Goal: Transaction & Acquisition: Book appointment/travel/reservation

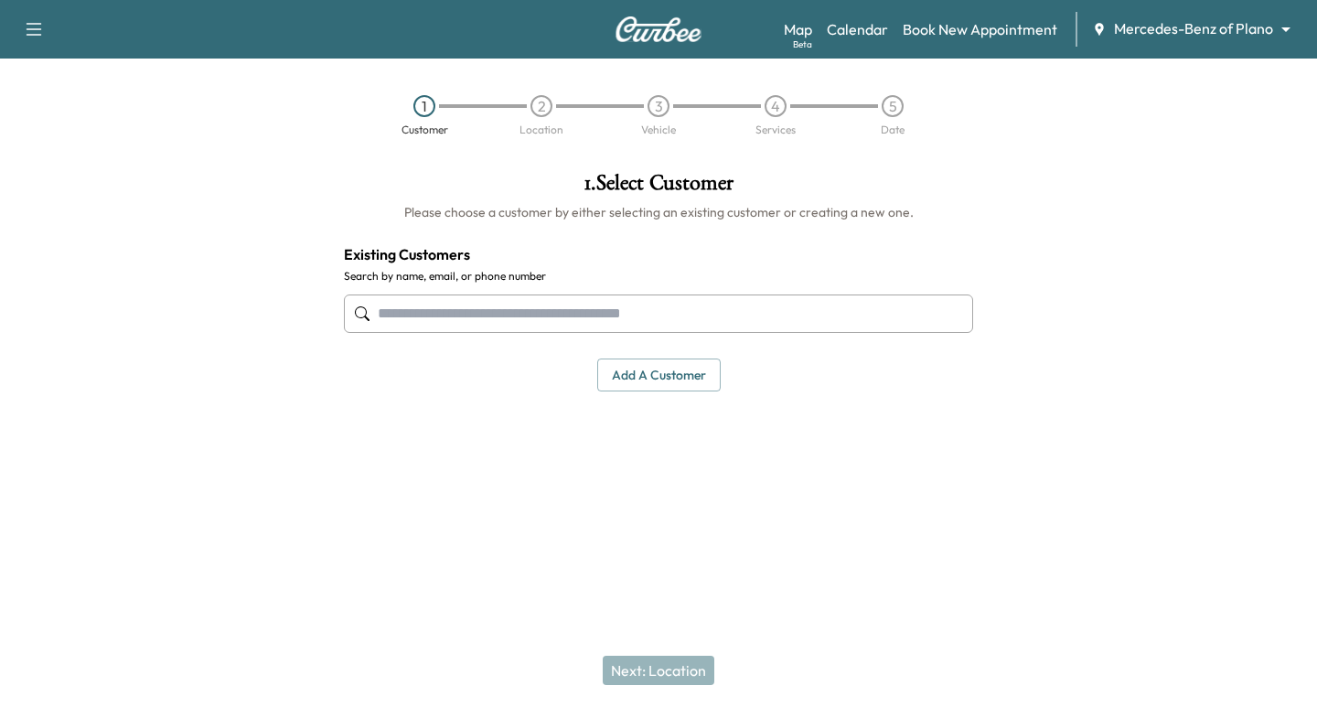
click at [519, 333] on div at bounding box center [658, 313] width 629 height 60
click at [518, 317] on input "text" at bounding box center [658, 313] width 629 height 38
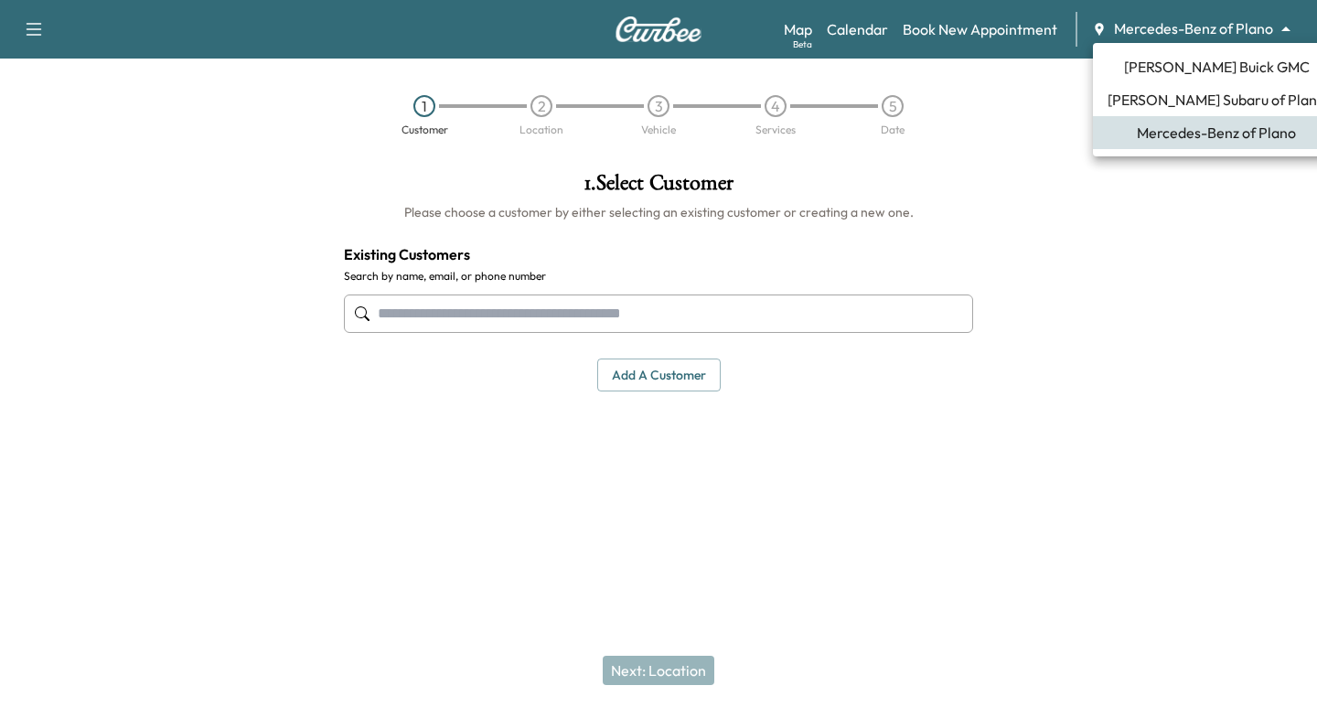
click at [1135, 29] on body "Support Log Out Map Beta Calendar Book New Appointment Mercedes-Benz of Plano *…" at bounding box center [658, 353] width 1317 height 707
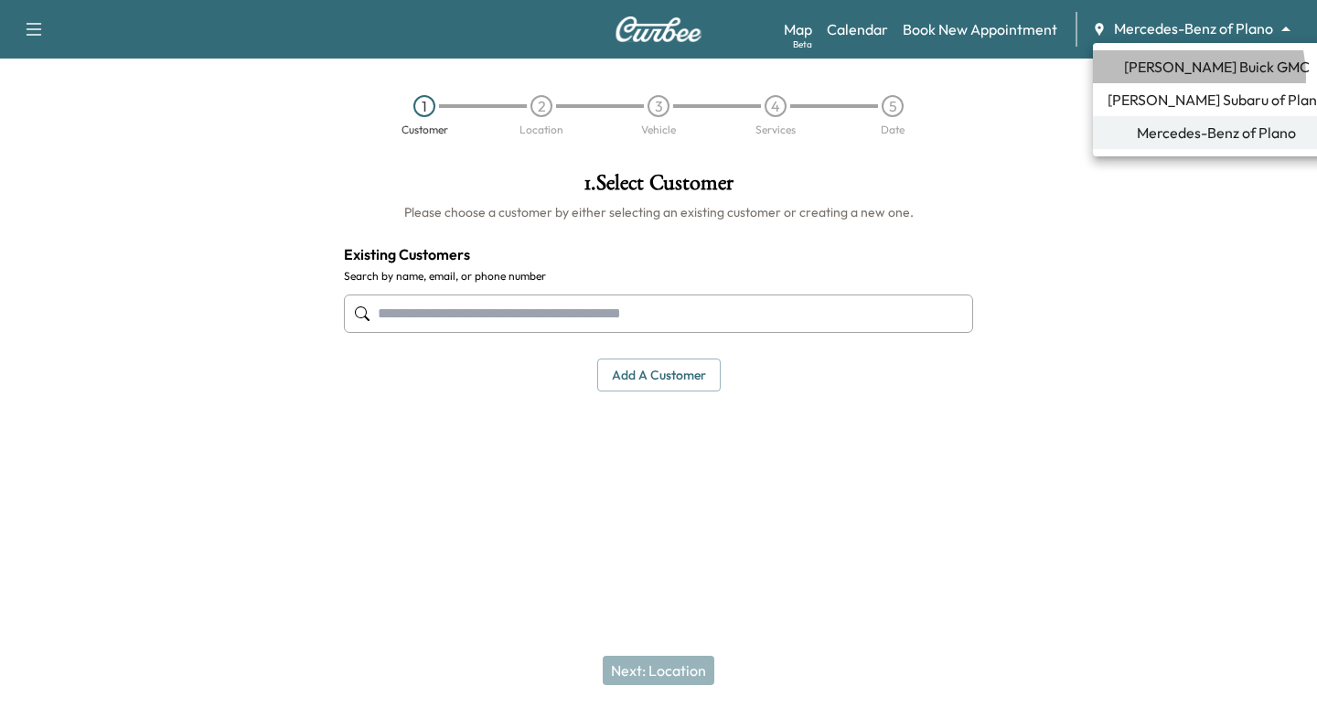
click at [1177, 77] on span "[PERSON_NAME] Buick GMC" at bounding box center [1217, 67] width 186 height 22
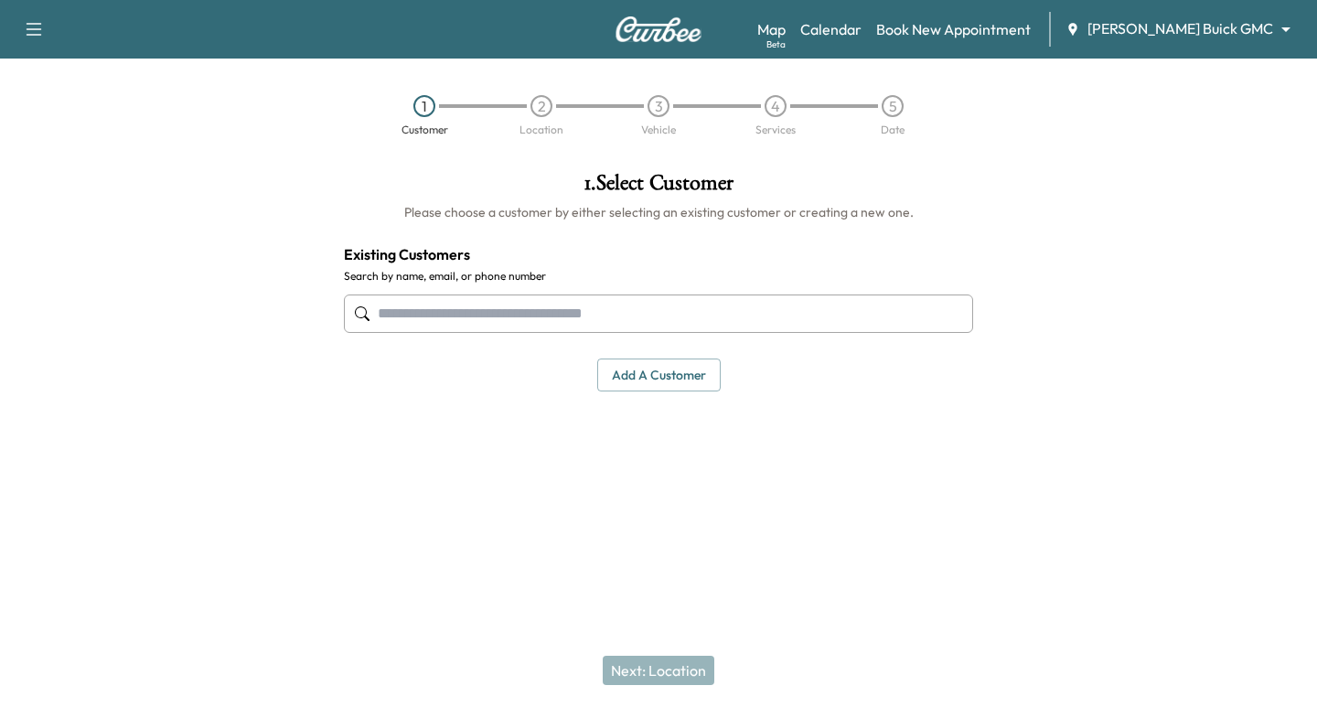
click at [400, 322] on input "text" at bounding box center [658, 313] width 629 height 38
paste input "**********"
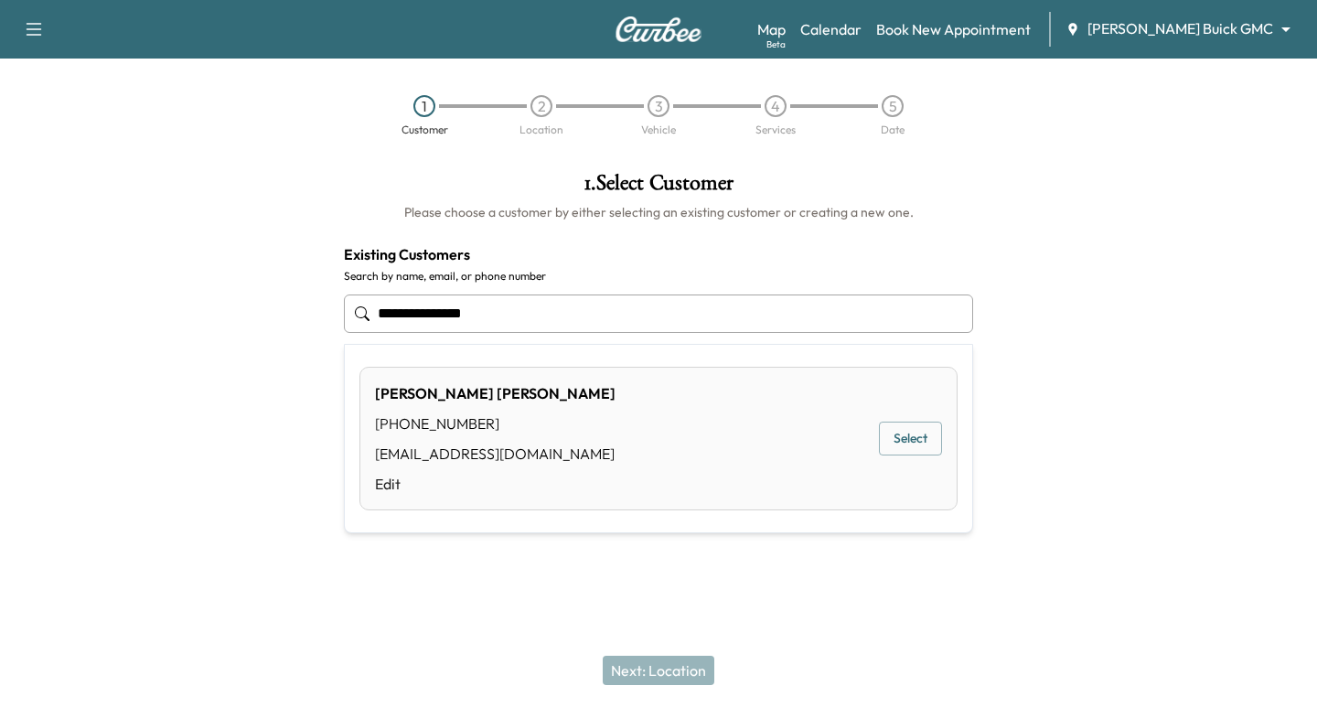
click at [931, 438] on button "Select" at bounding box center [910, 438] width 63 height 34
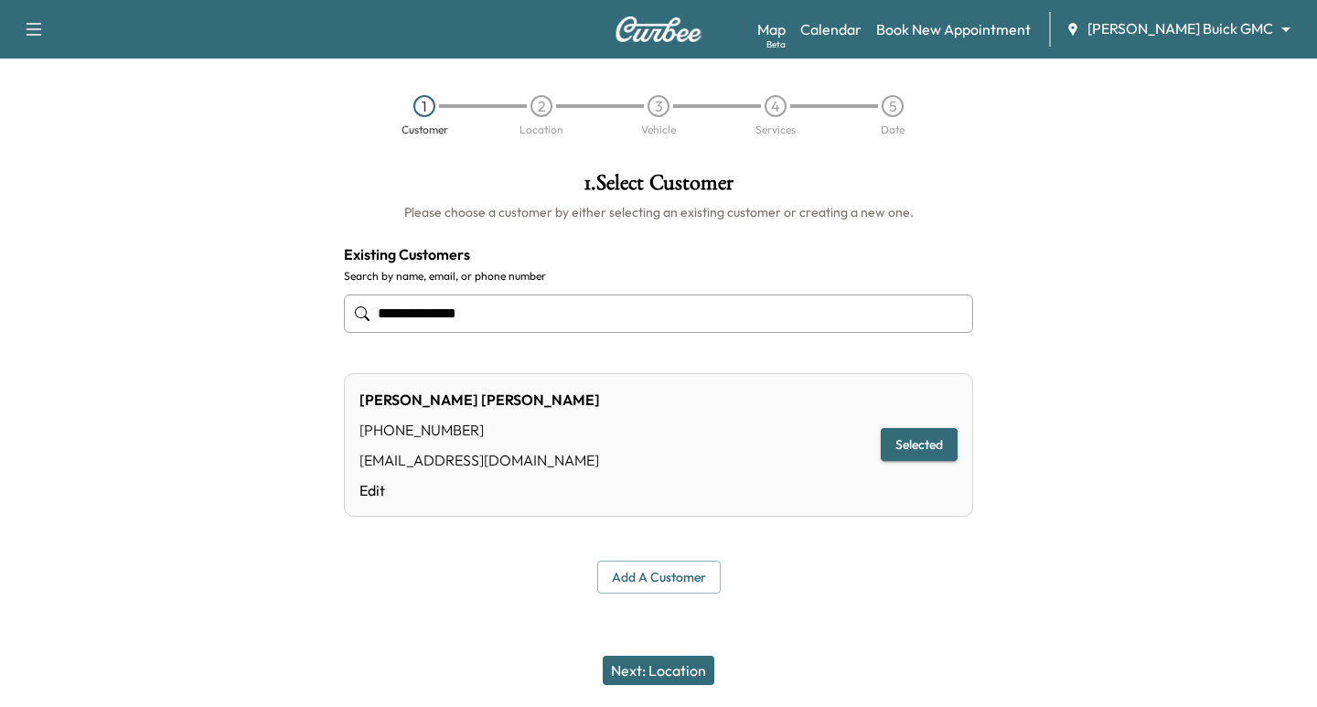
type input "**********"
click at [645, 677] on button "Next: Location" at bounding box center [659, 670] width 112 height 29
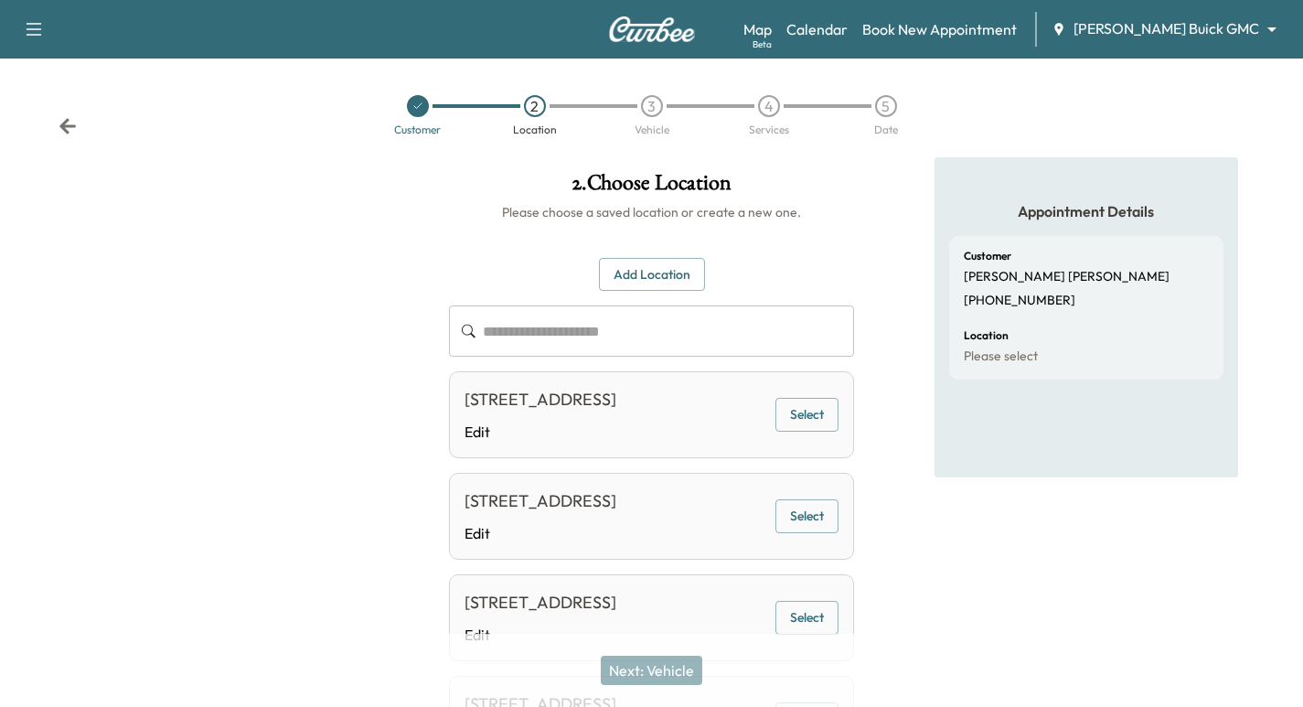
click at [799, 431] on button "Select" at bounding box center [806, 415] width 63 height 34
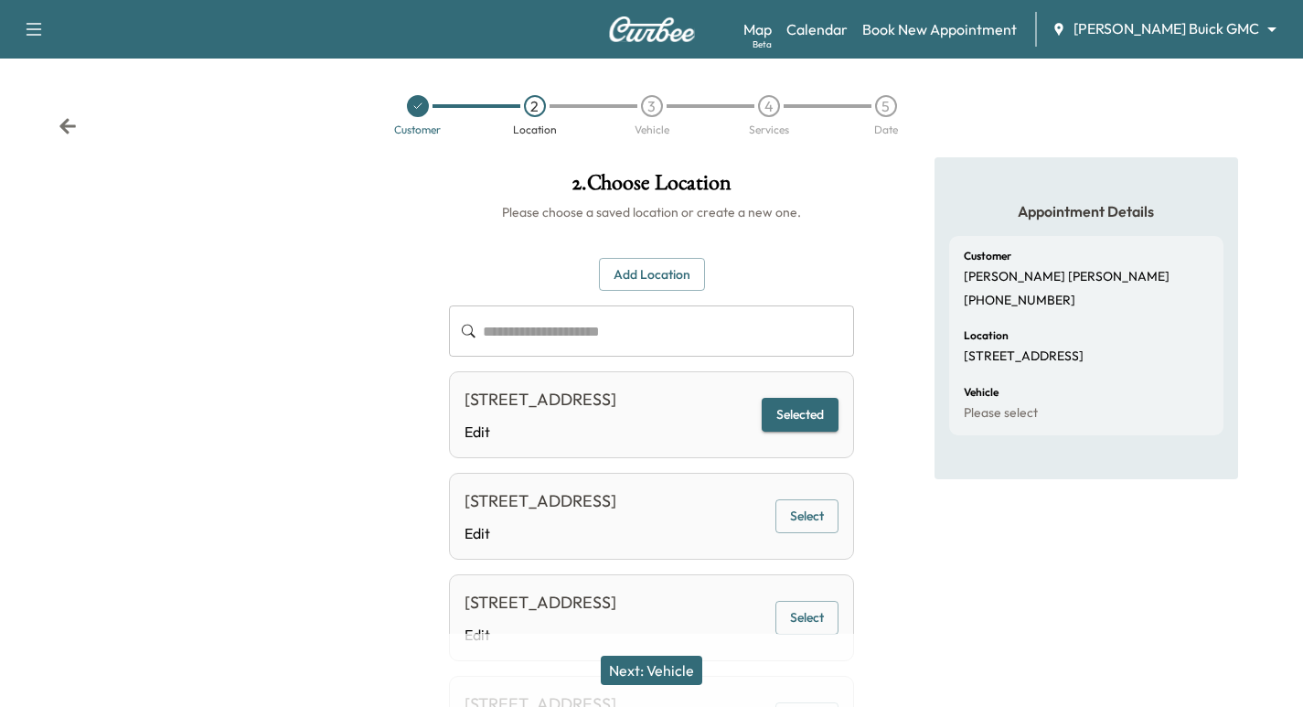
click at [665, 679] on button "Next: Vehicle" at bounding box center [651, 670] width 101 height 29
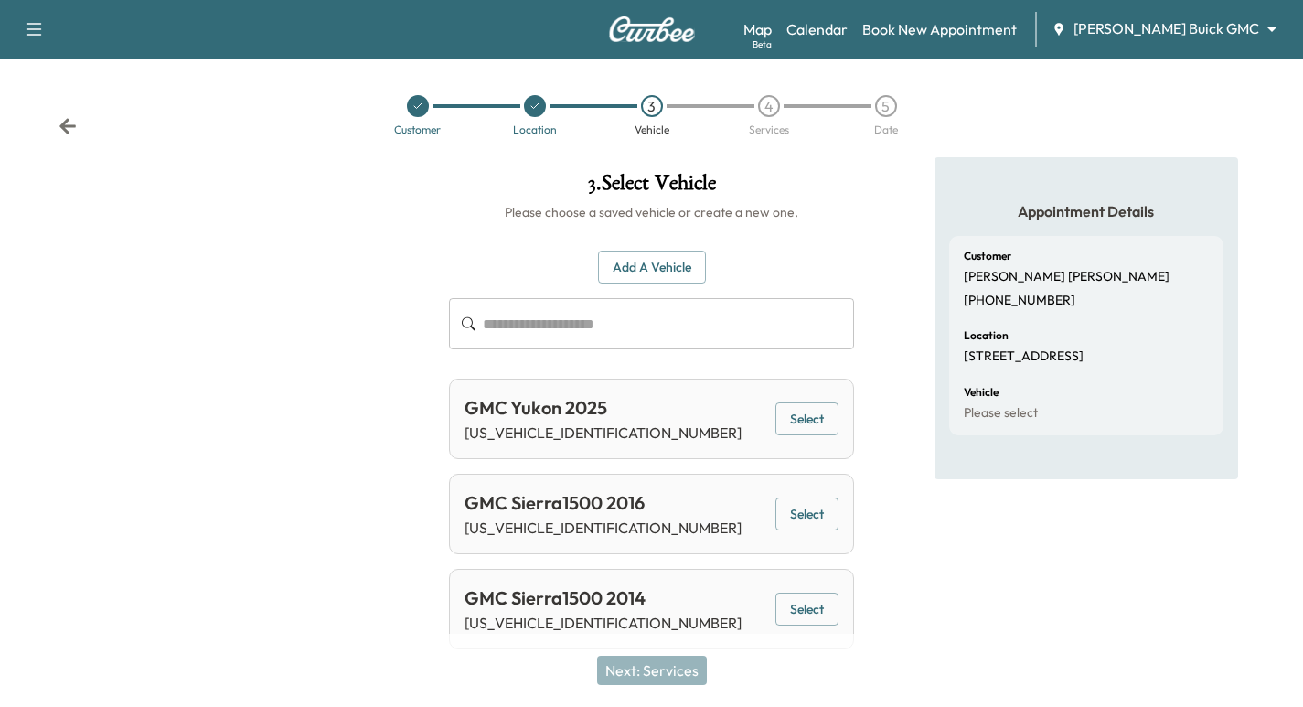
click at [784, 424] on button "Select" at bounding box center [806, 419] width 63 height 34
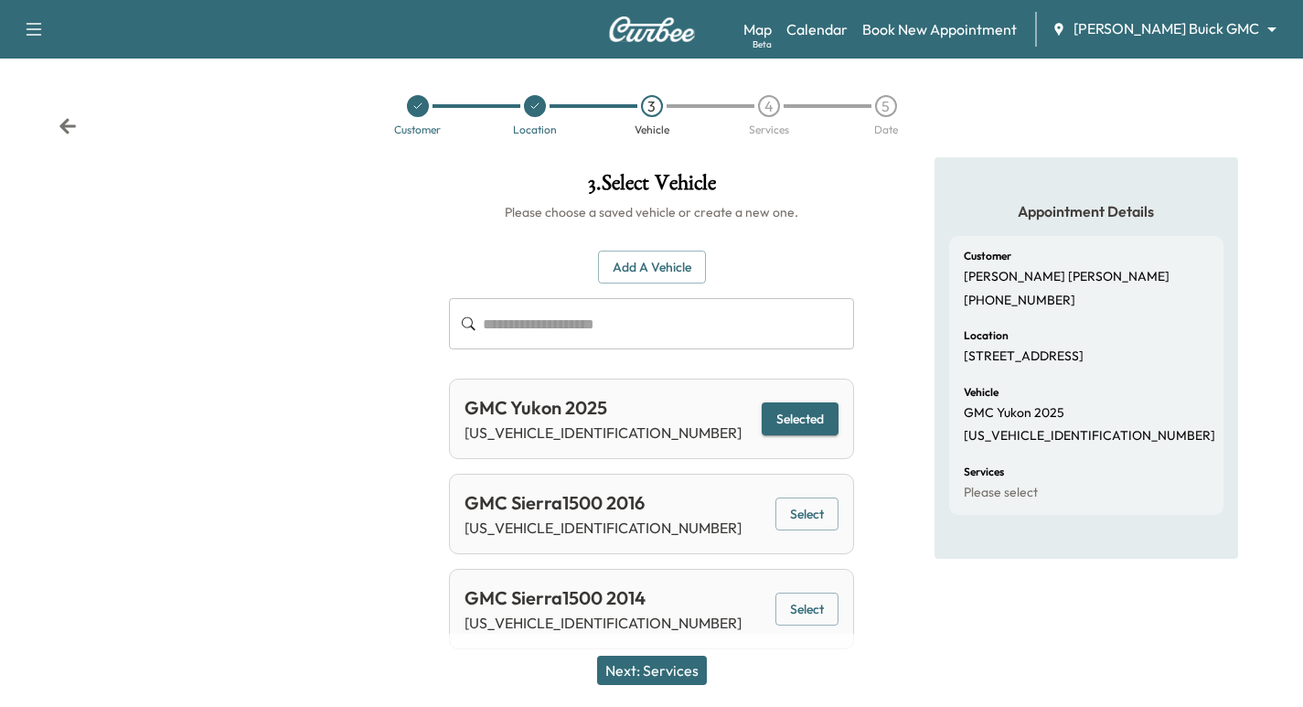
click at [649, 685] on div "Next: Services" at bounding box center [651, 670] width 1303 height 73
click at [660, 672] on button "Next: Services" at bounding box center [652, 670] width 110 height 29
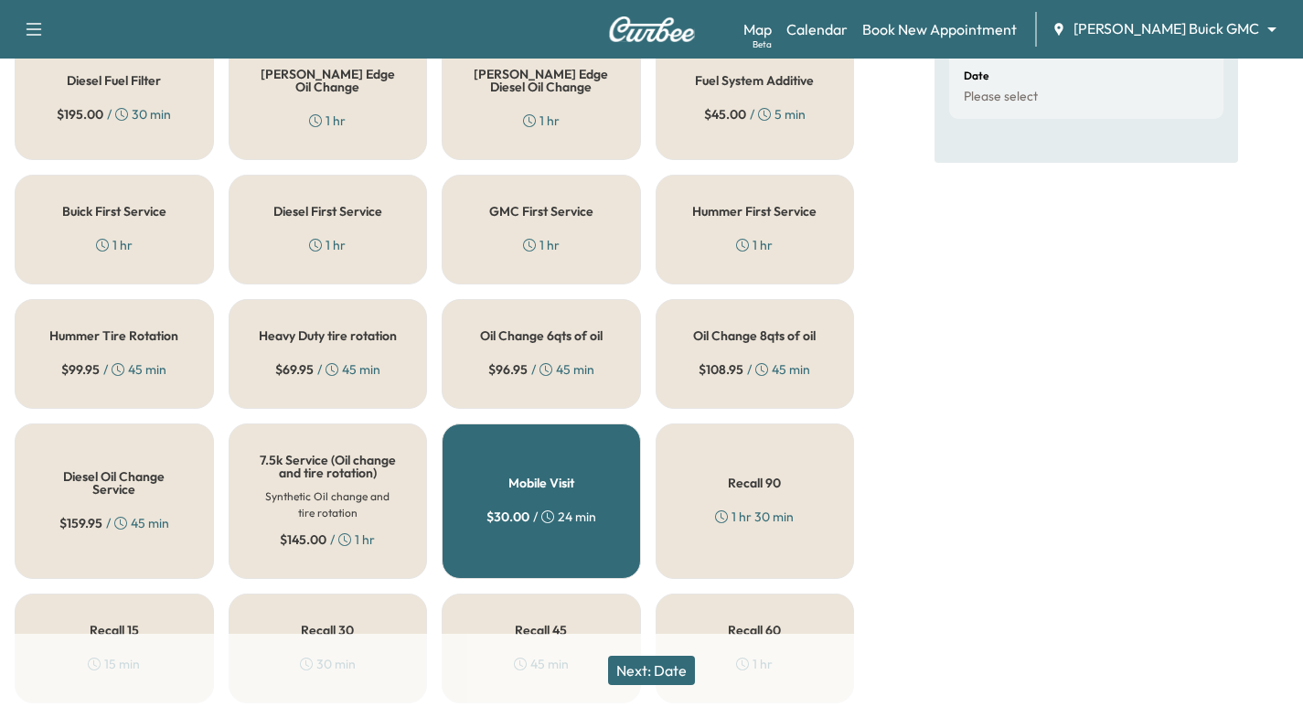
scroll to position [480, 0]
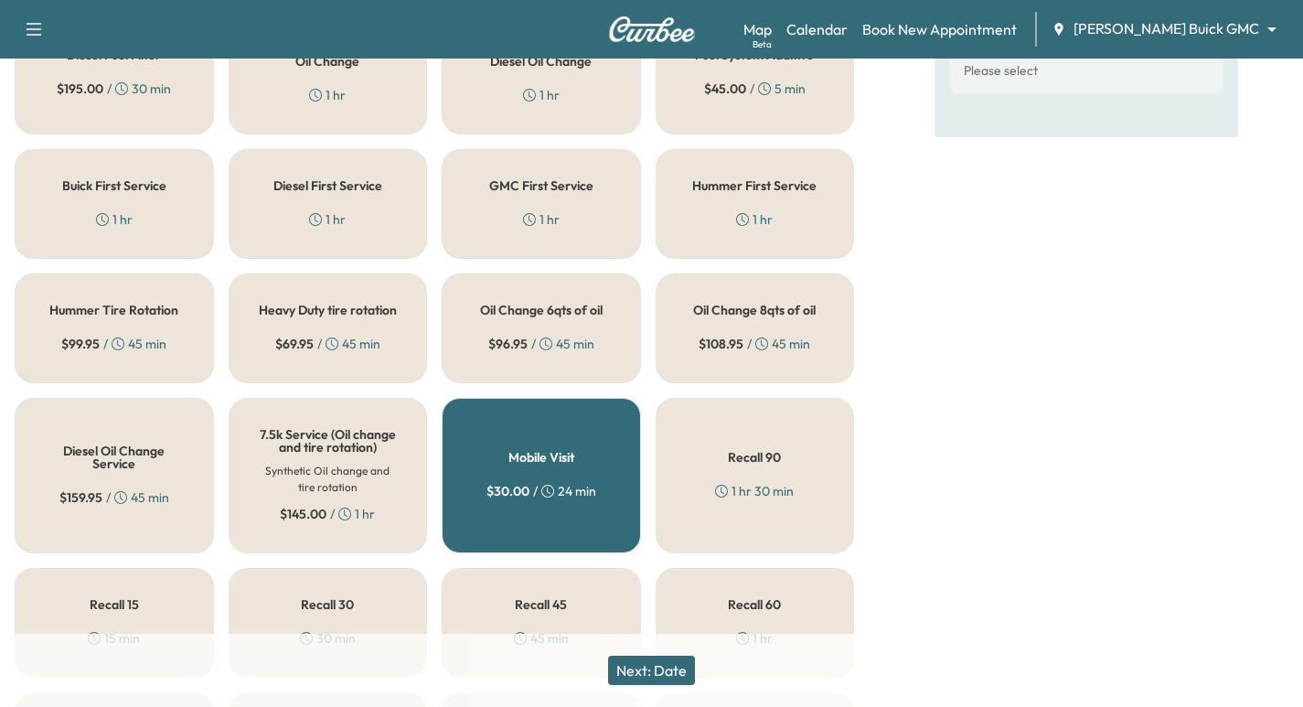
click at [183, 235] on div "Buick First Service 1 hr" at bounding box center [114, 204] width 199 height 110
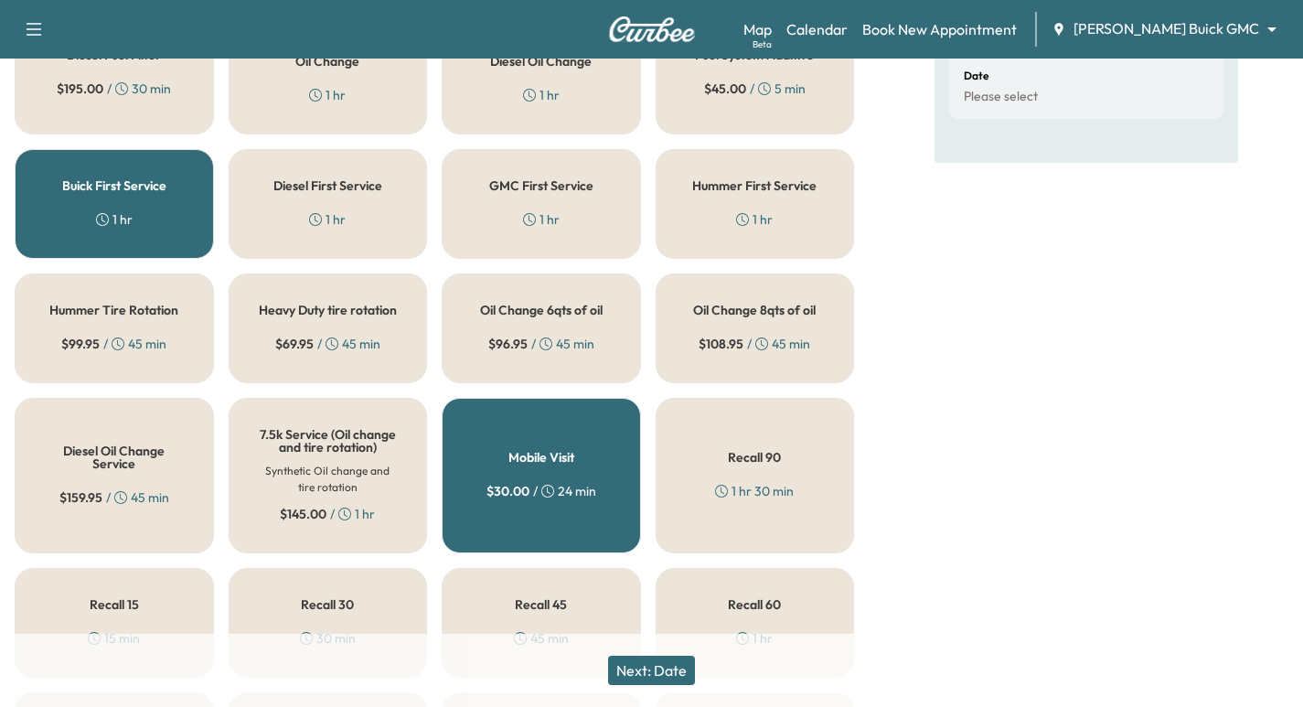
click at [136, 208] on div "Buick First Service 1 hr" at bounding box center [114, 204] width 199 height 110
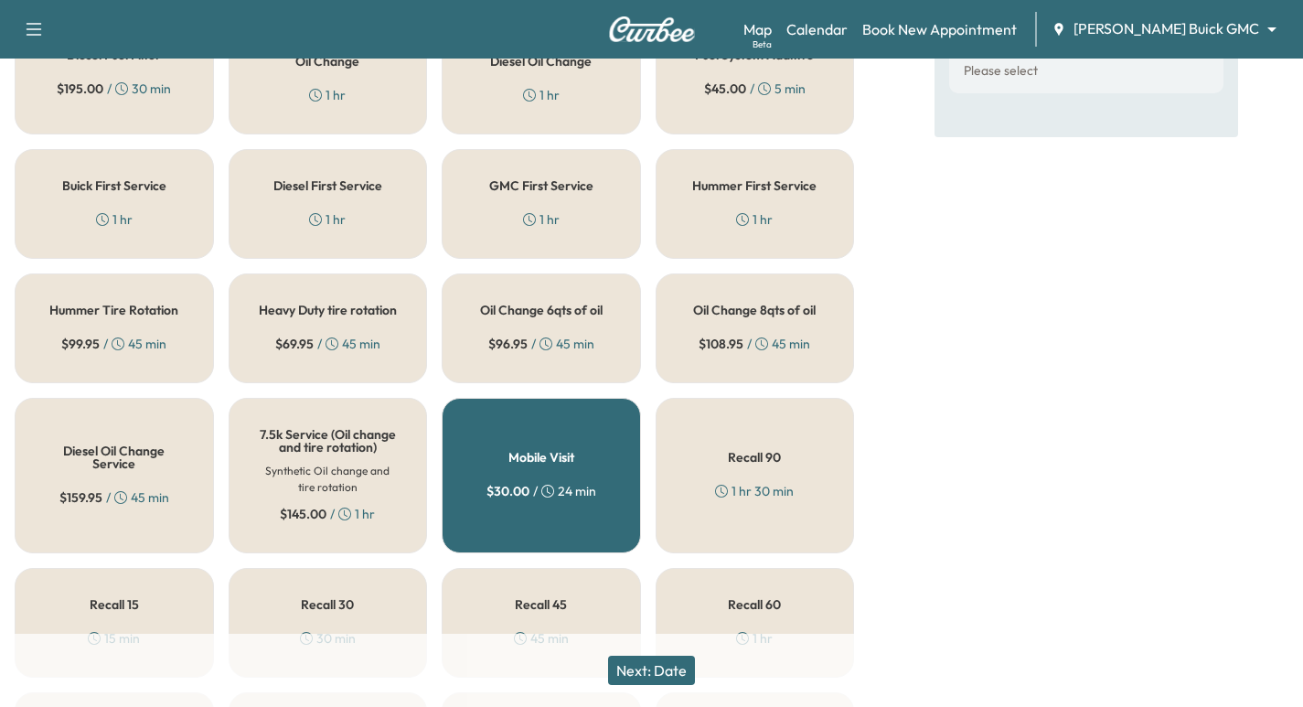
click at [573, 233] on div "GMC First Service 1 hr" at bounding box center [541, 204] width 199 height 110
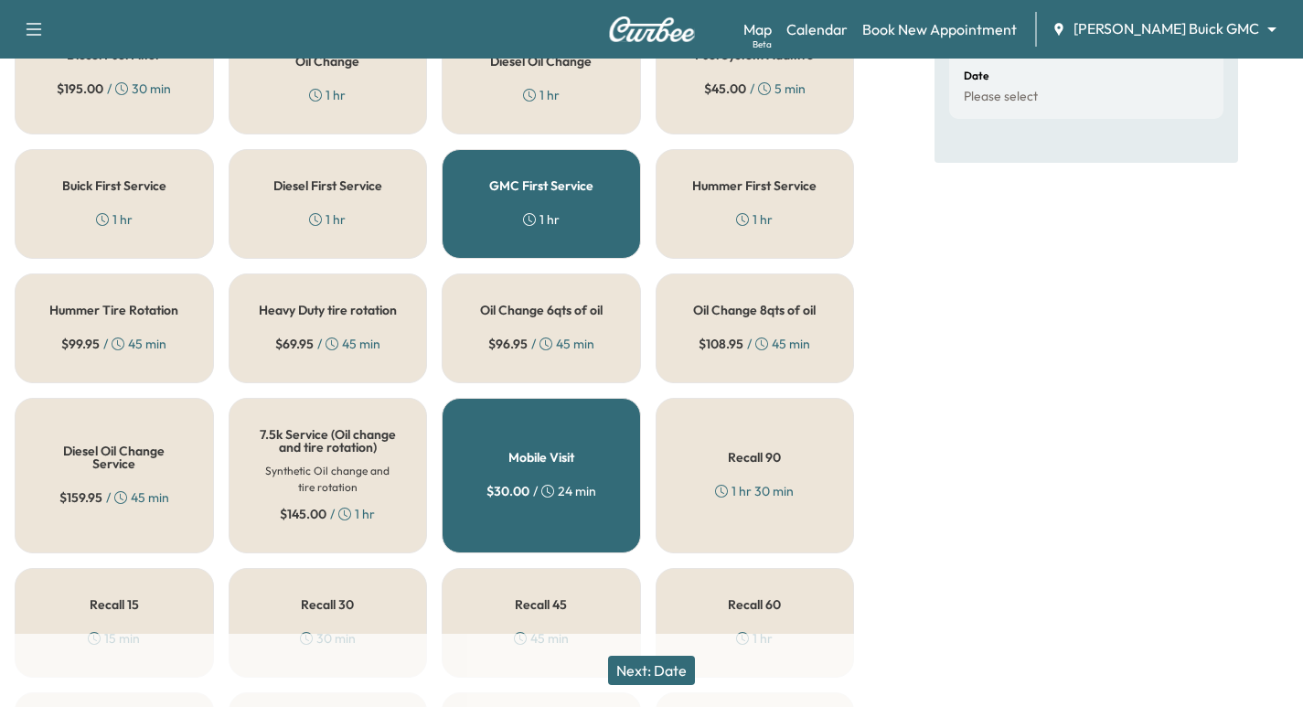
click at [650, 685] on div "Next: Date" at bounding box center [651, 670] width 1303 height 73
click at [657, 681] on button "Next: Date" at bounding box center [651, 670] width 87 height 29
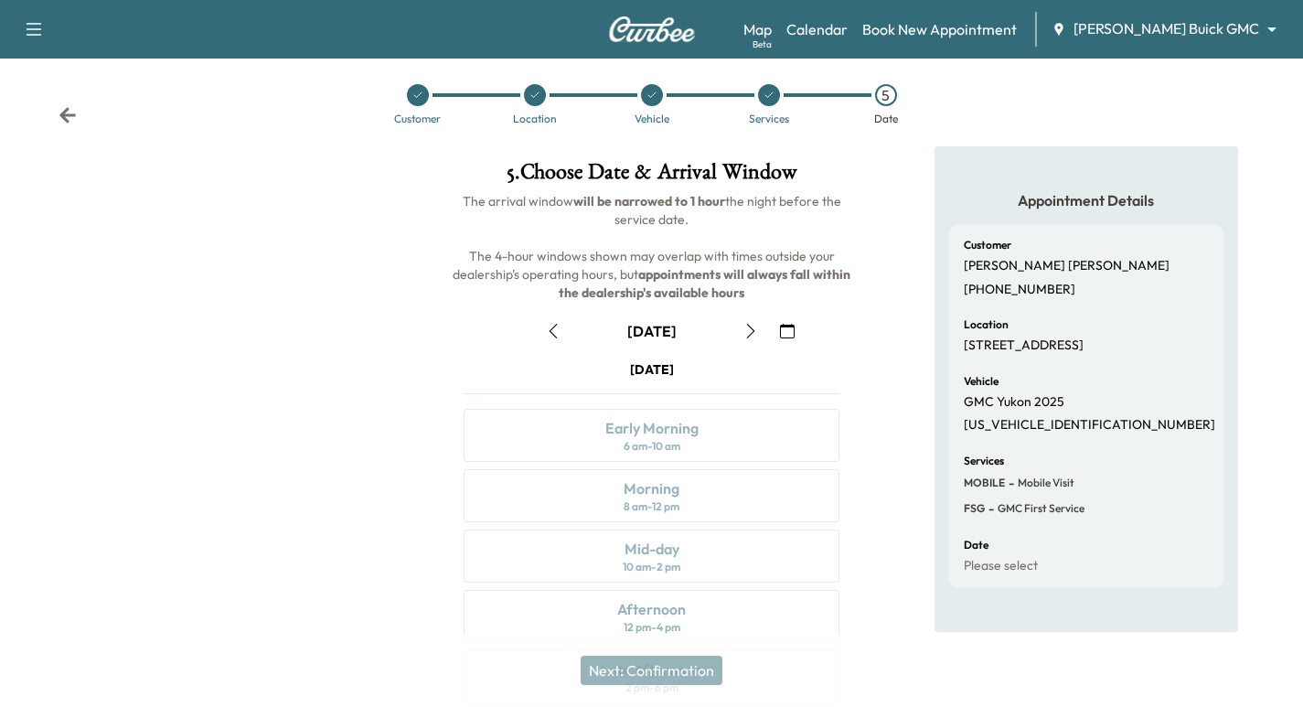
scroll to position [208, 0]
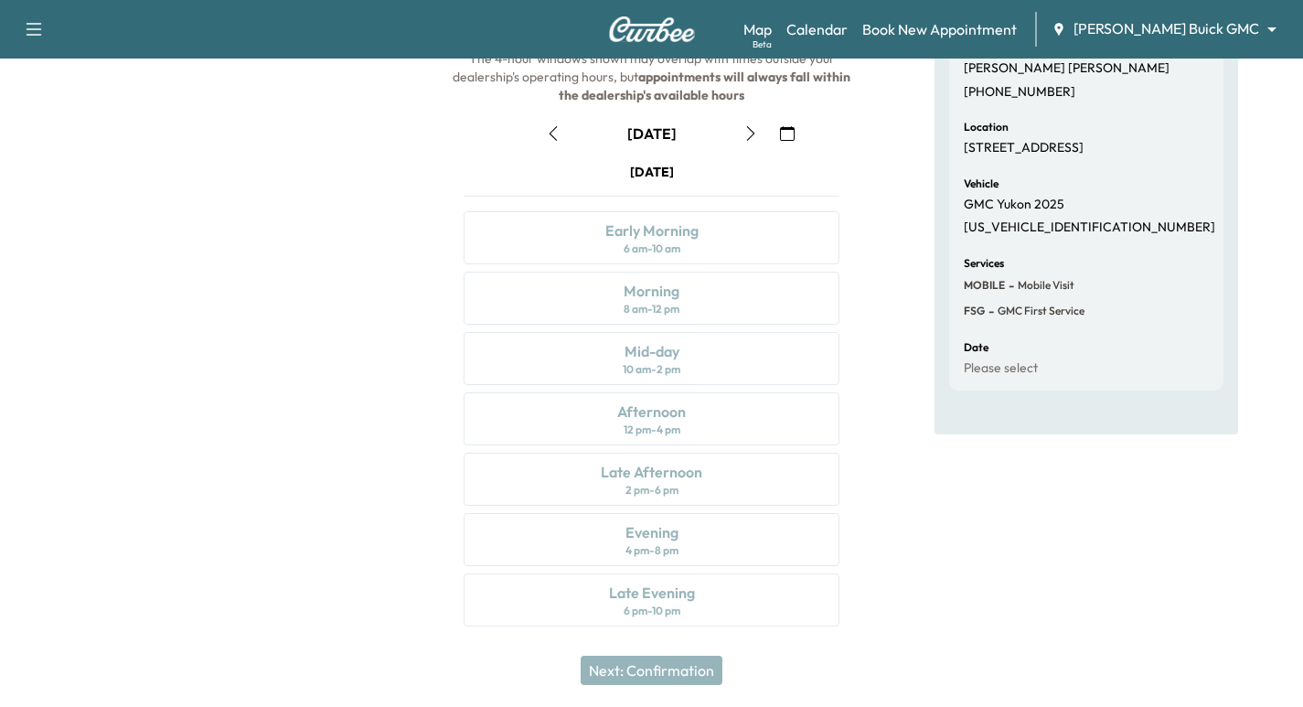
click at [786, 129] on icon "button" at bounding box center [787, 133] width 15 height 15
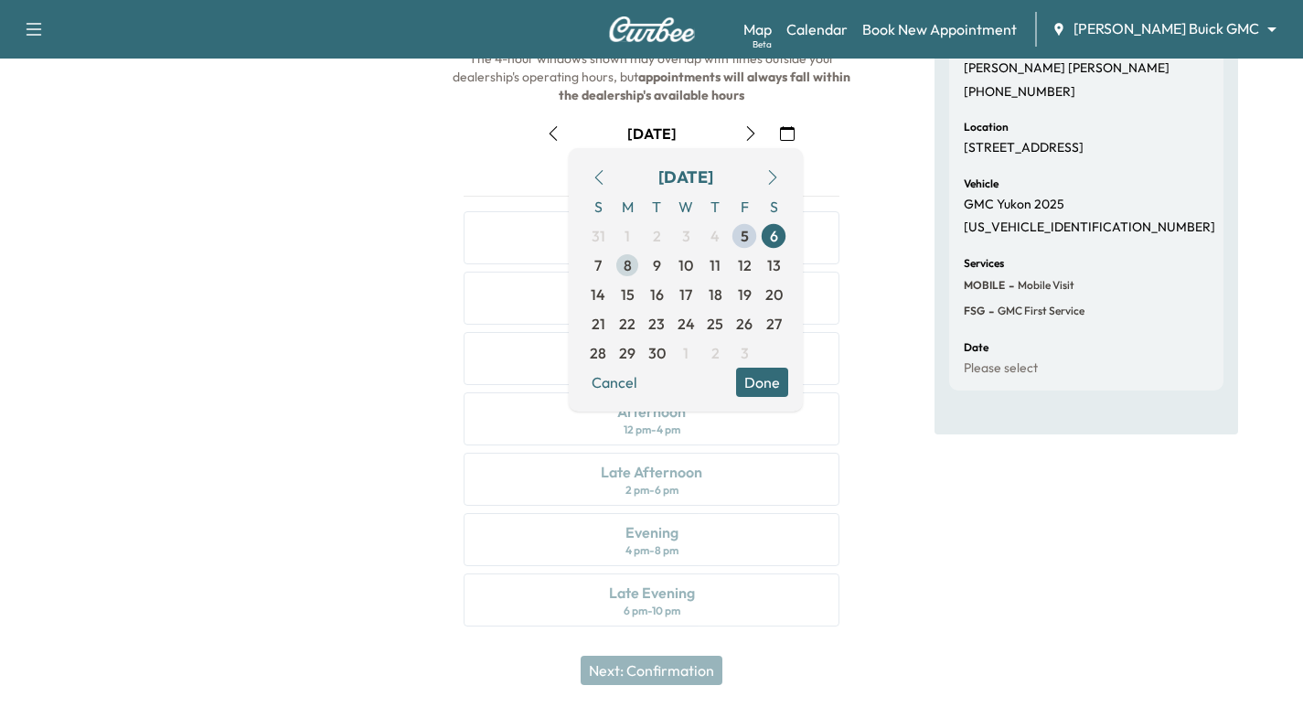
click at [624, 269] on span "8" at bounding box center [628, 265] width 8 height 22
drag, startPoint x: 260, startPoint y: 331, endPoint x: 283, endPoint y: 339, distance: 25.2
click at [261, 331] on div at bounding box center [217, 298] width 434 height 699
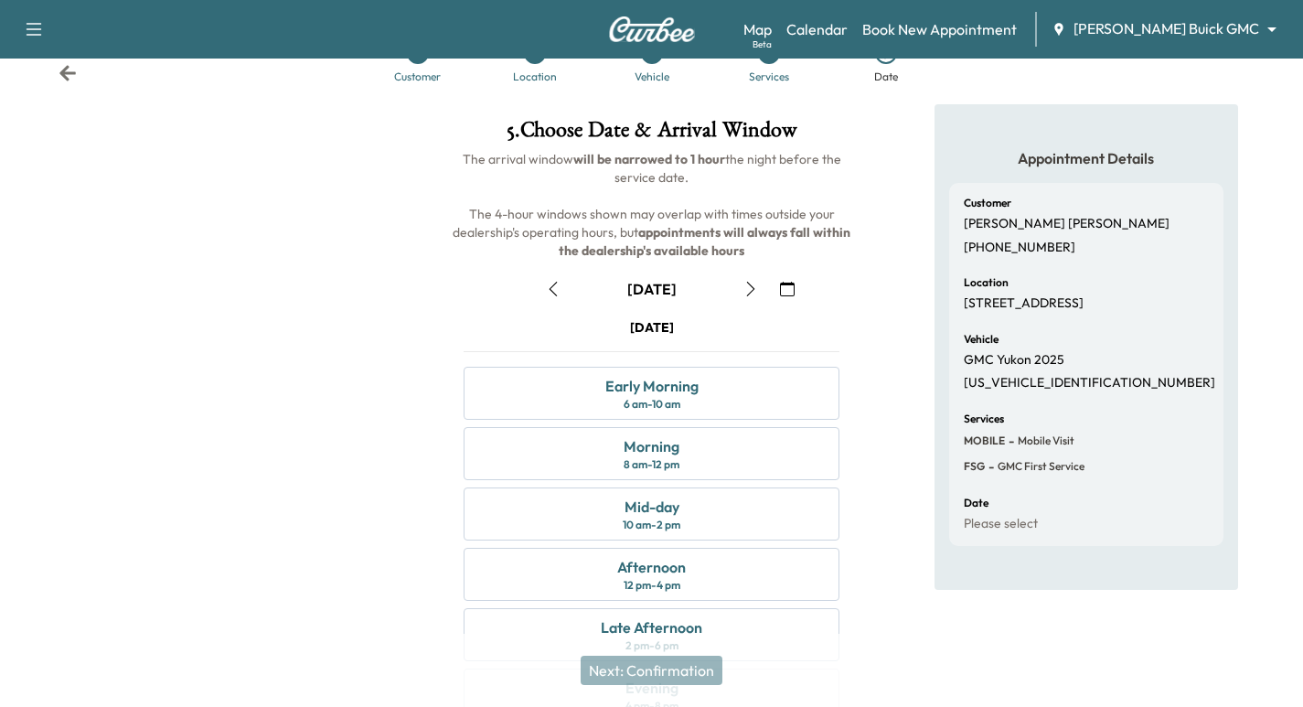
scroll to position [48, 0]
